Goal: Information Seeking & Learning: Find specific fact

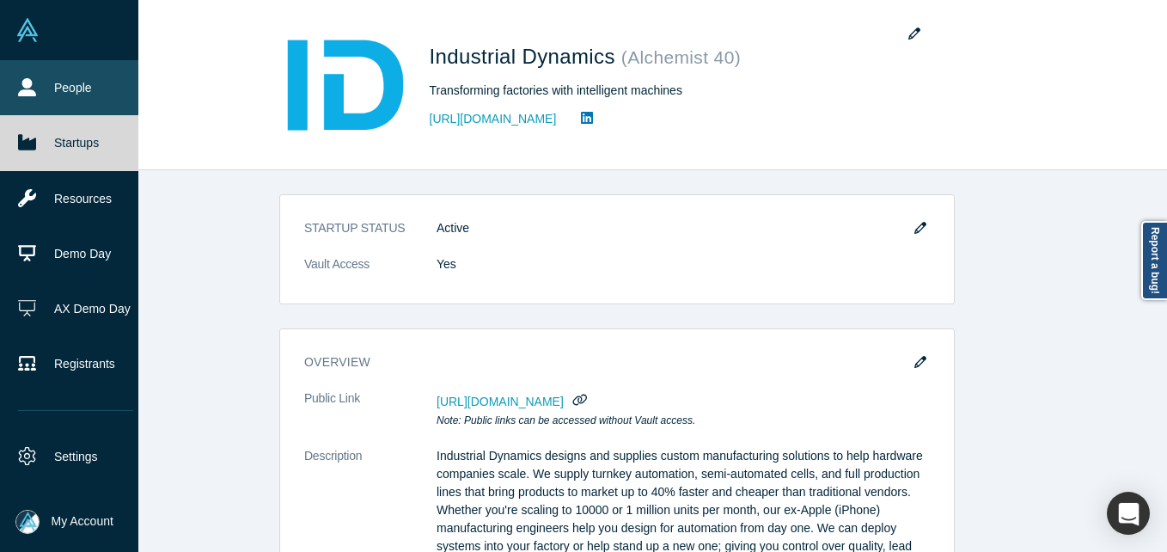
click at [22, 101] on link "People" at bounding box center [75, 87] width 151 height 55
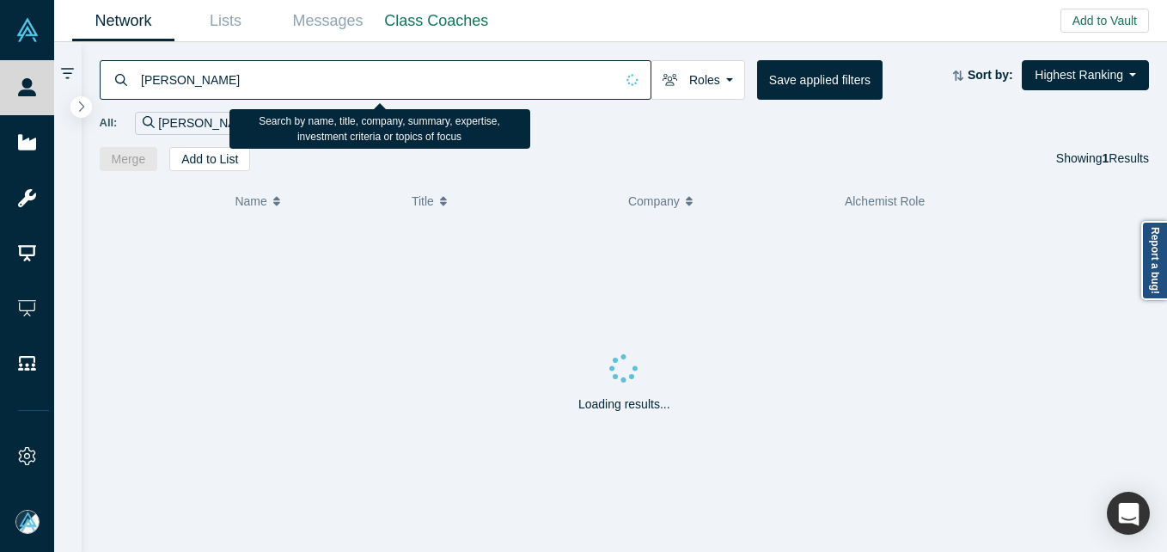
click at [250, 78] on input "[PERSON_NAME]" at bounding box center [376, 79] width 475 height 40
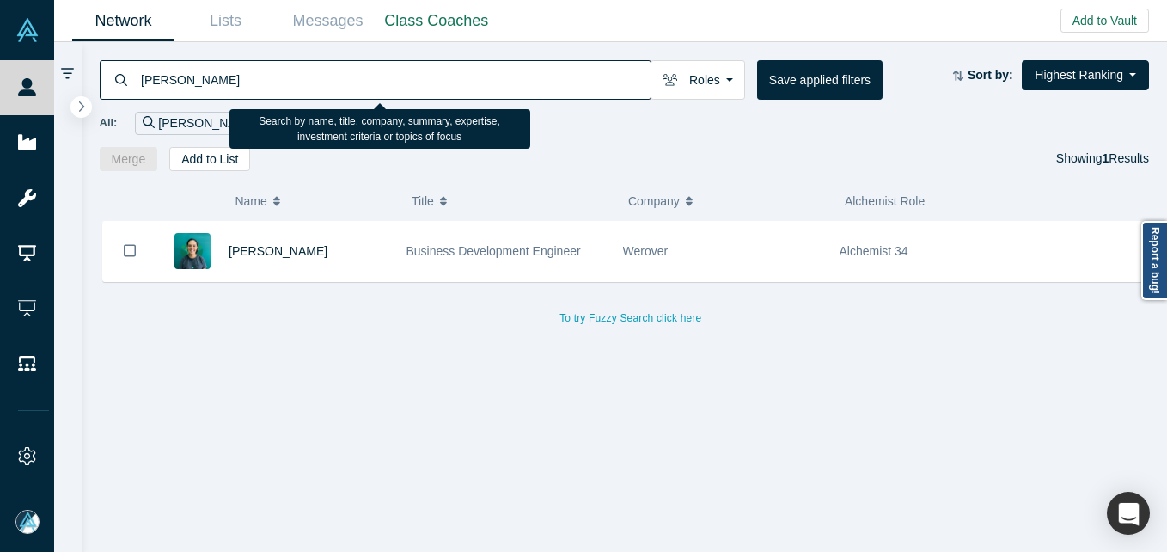
type input "[PERSON_NAME]"
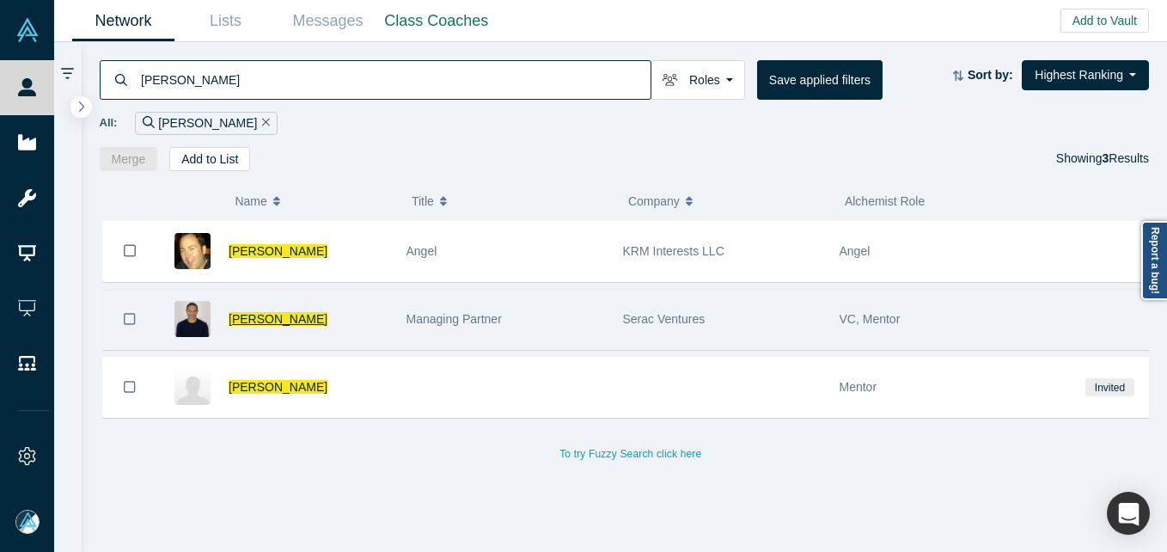
click at [286, 318] on span "[PERSON_NAME]" at bounding box center [278, 319] width 99 height 14
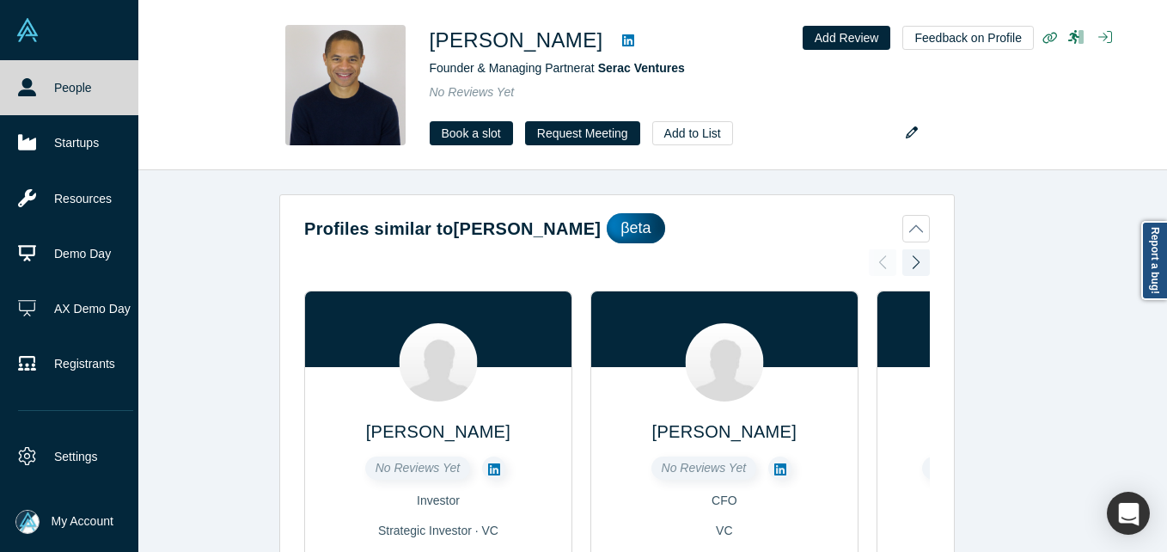
click at [21, 89] on icon at bounding box center [27, 87] width 18 height 18
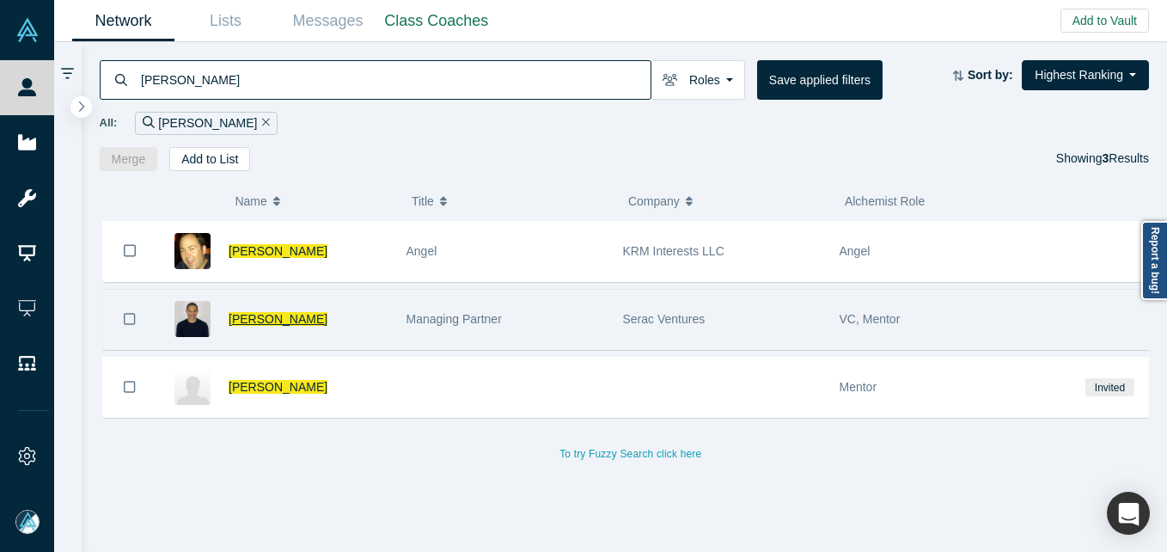
click at [285, 323] on span "[PERSON_NAME]" at bounding box center [278, 319] width 99 height 14
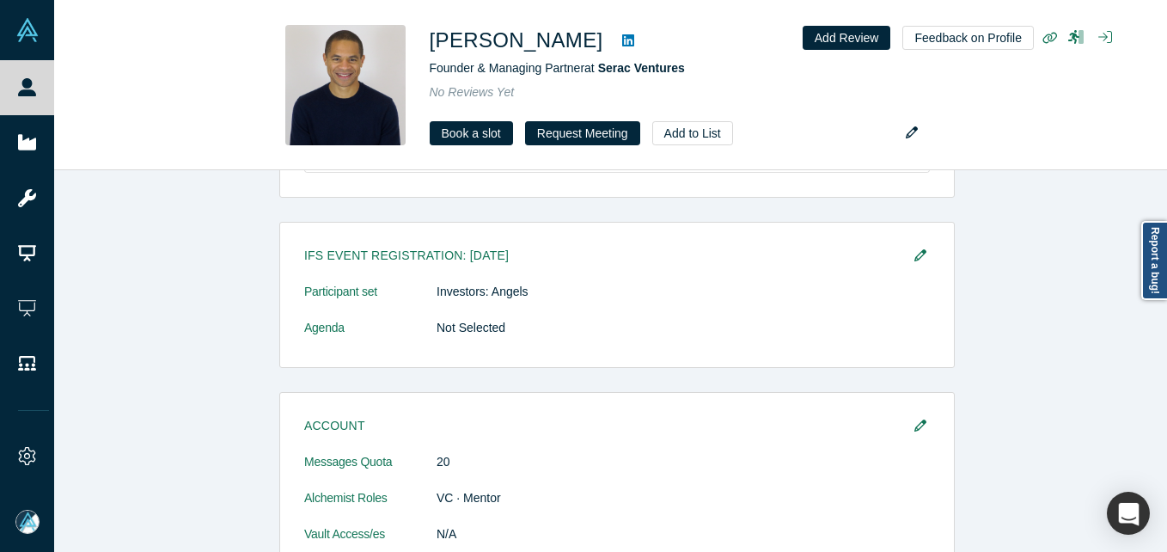
scroll to position [570, 0]
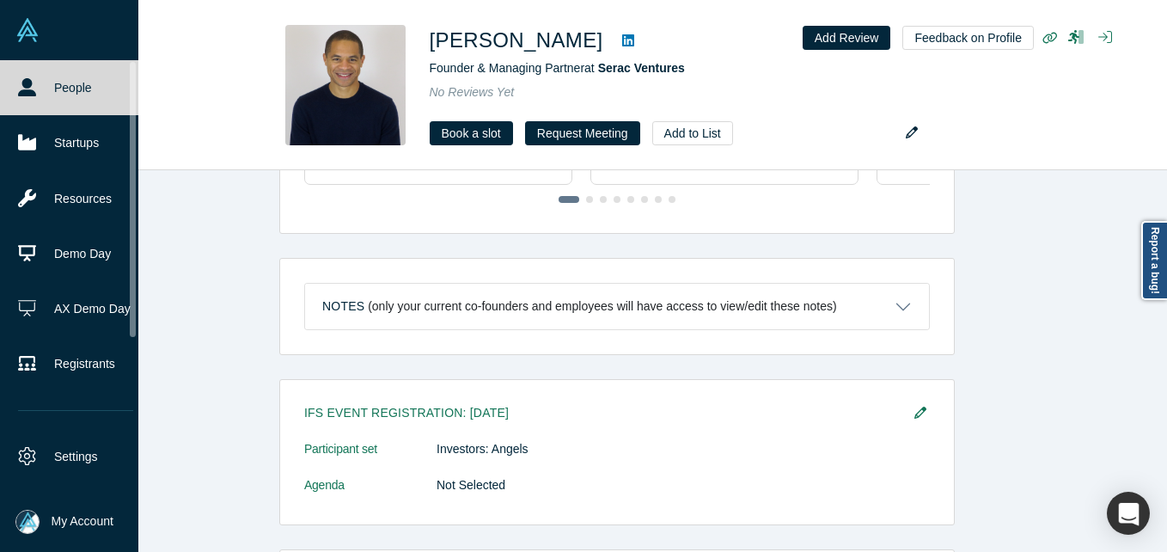
click at [21, 81] on icon at bounding box center [27, 87] width 18 height 18
